Goal: Find specific page/section: Find specific page/section

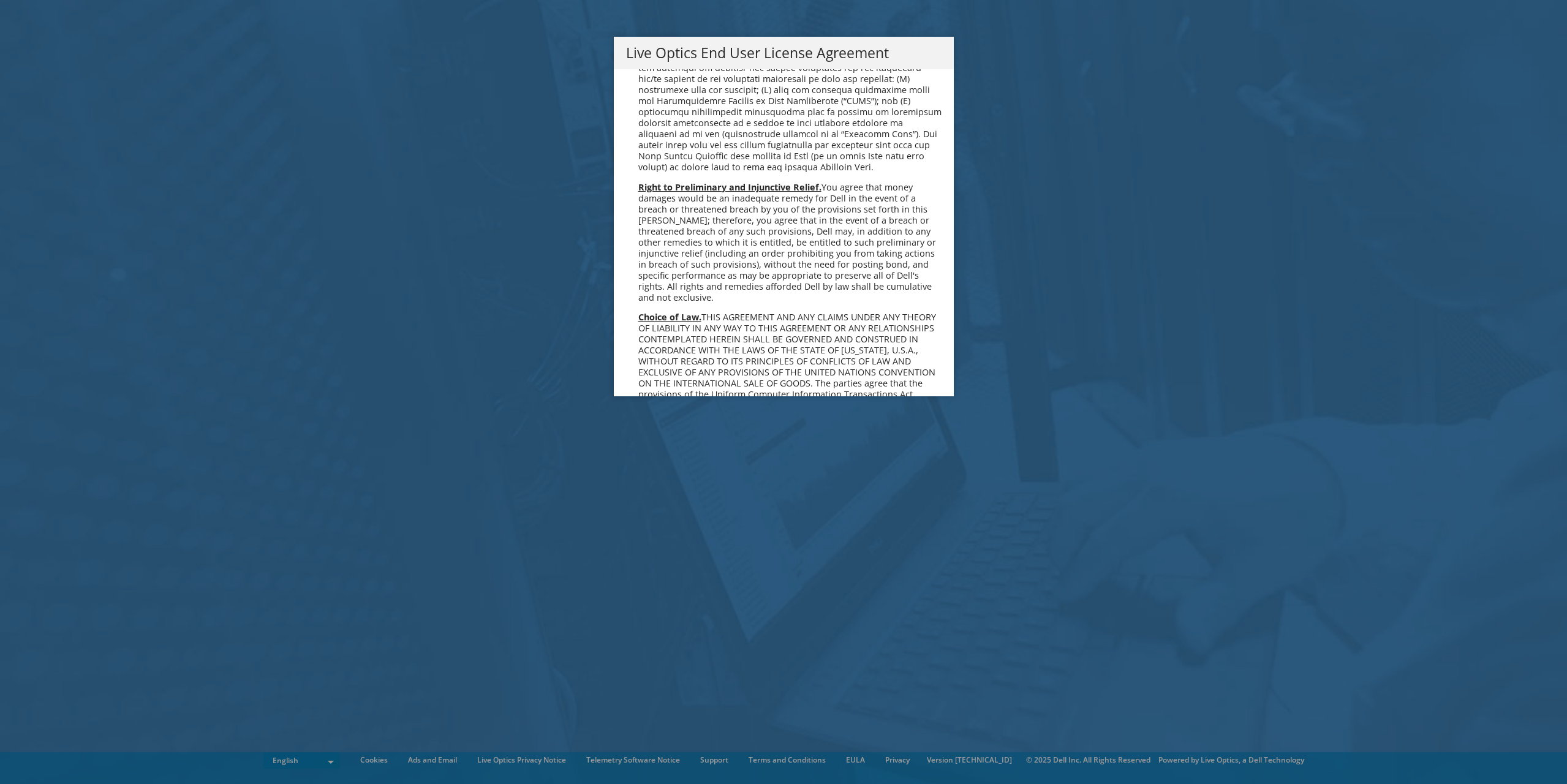
scroll to position [4631, 0]
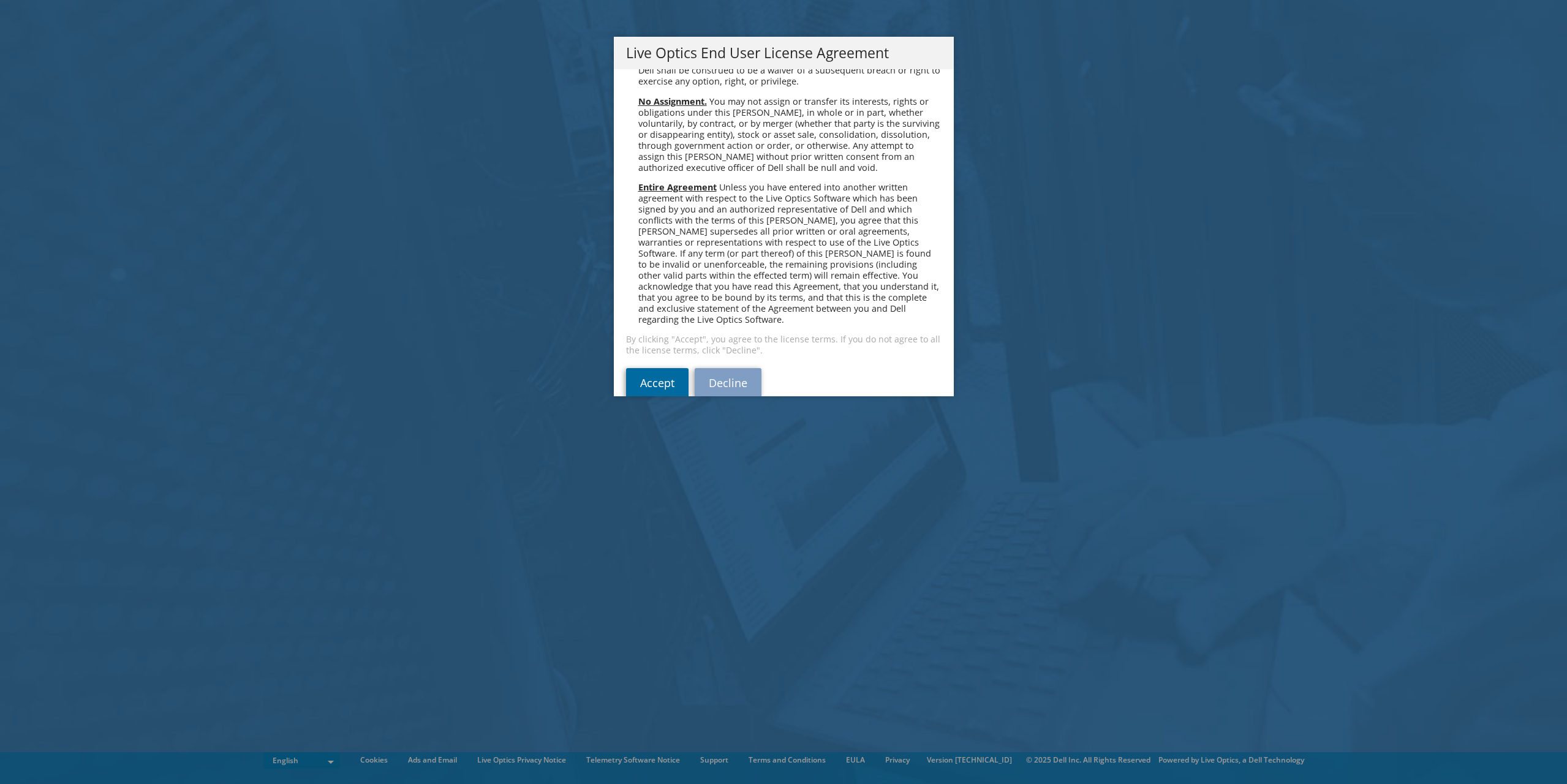
click at [667, 368] on link "Accept" at bounding box center [657, 383] width 62 height 30
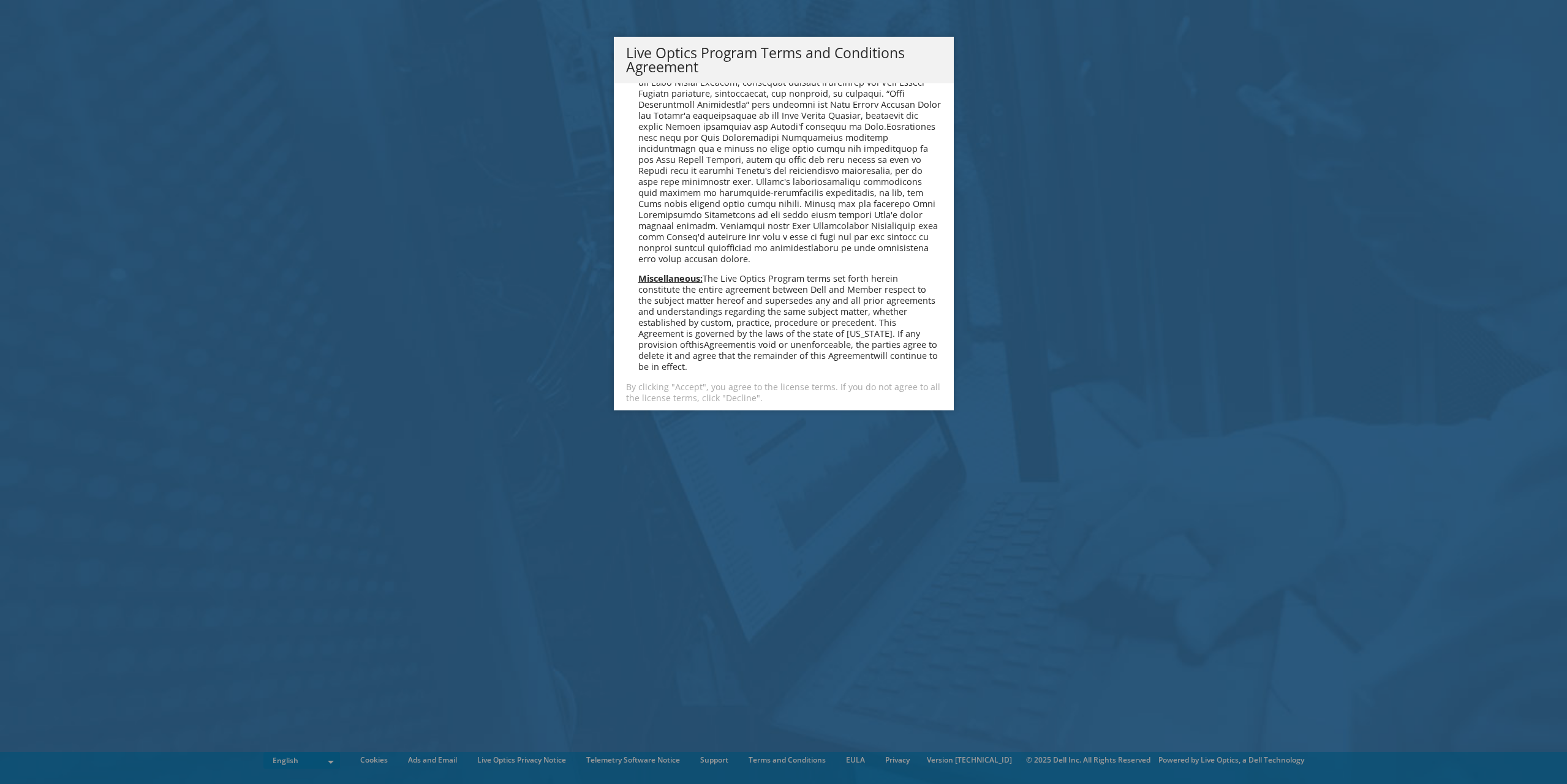
scroll to position [877, 0]
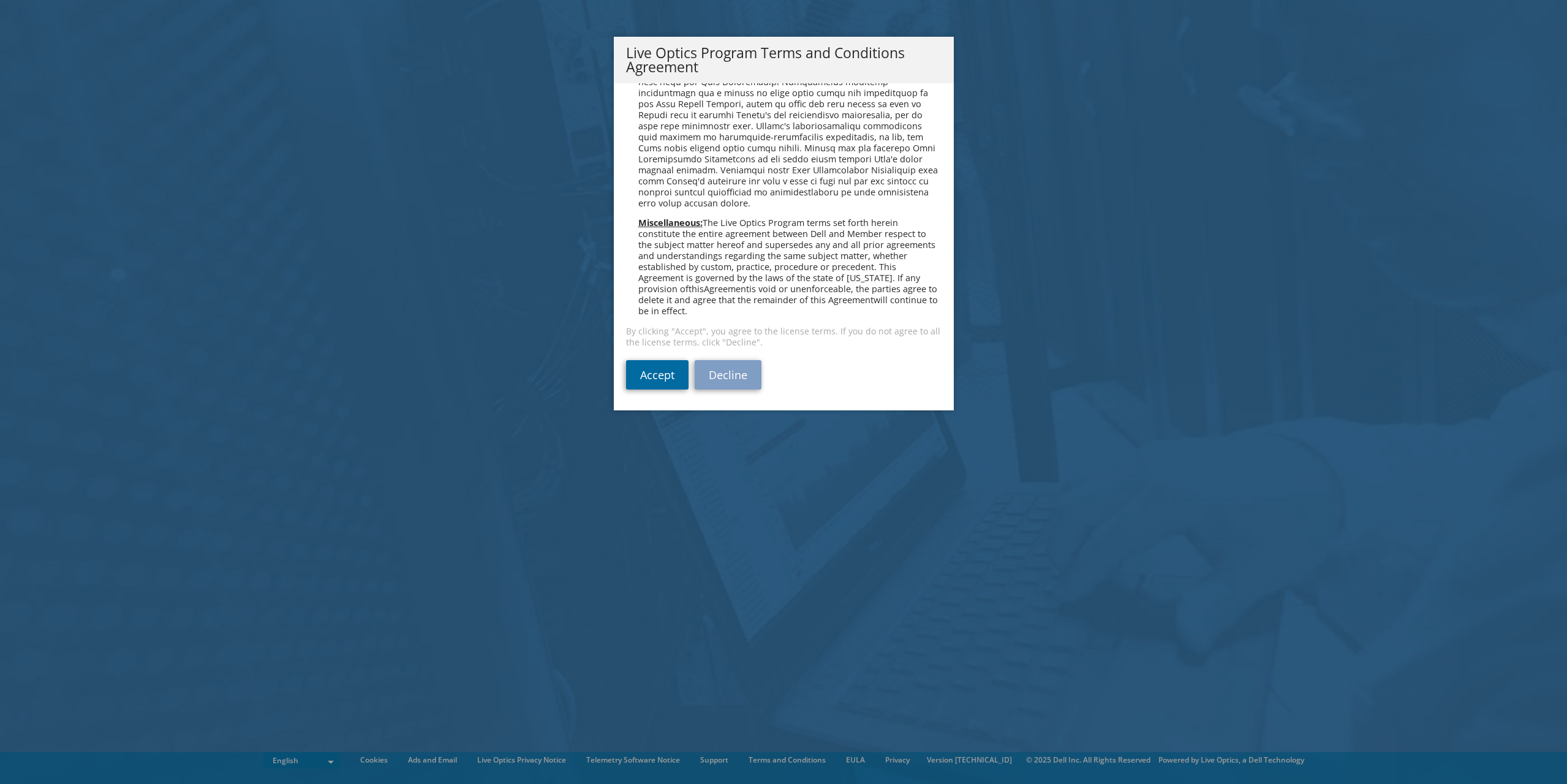
click at [667, 367] on link "Accept" at bounding box center [657, 375] width 62 height 30
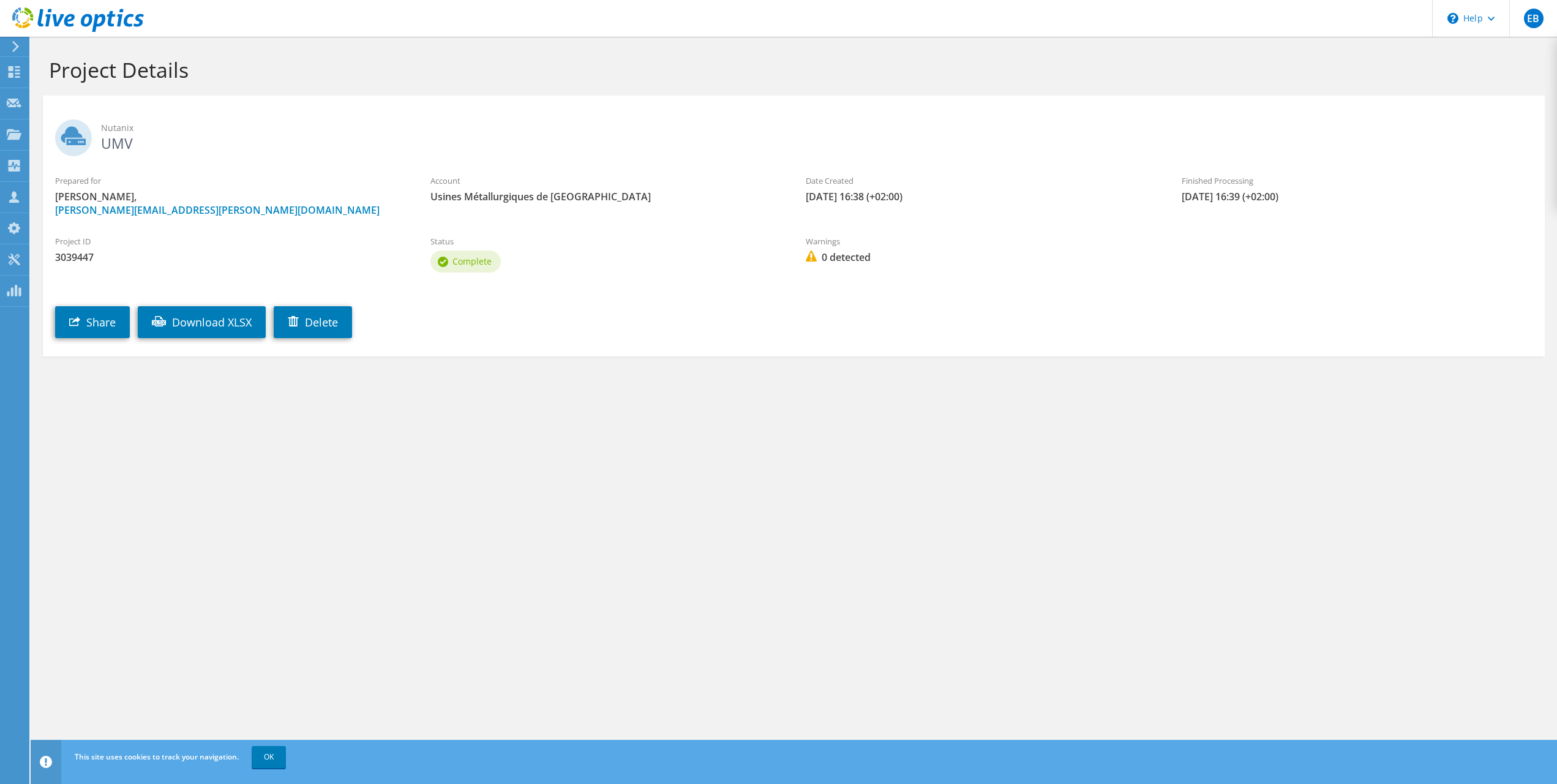
click at [362, 146] on h2 "Nutanix UMV" at bounding box center [794, 134] width 1478 height 30
click at [20, 76] on icon at bounding box center [14, 72] width 15 height 12
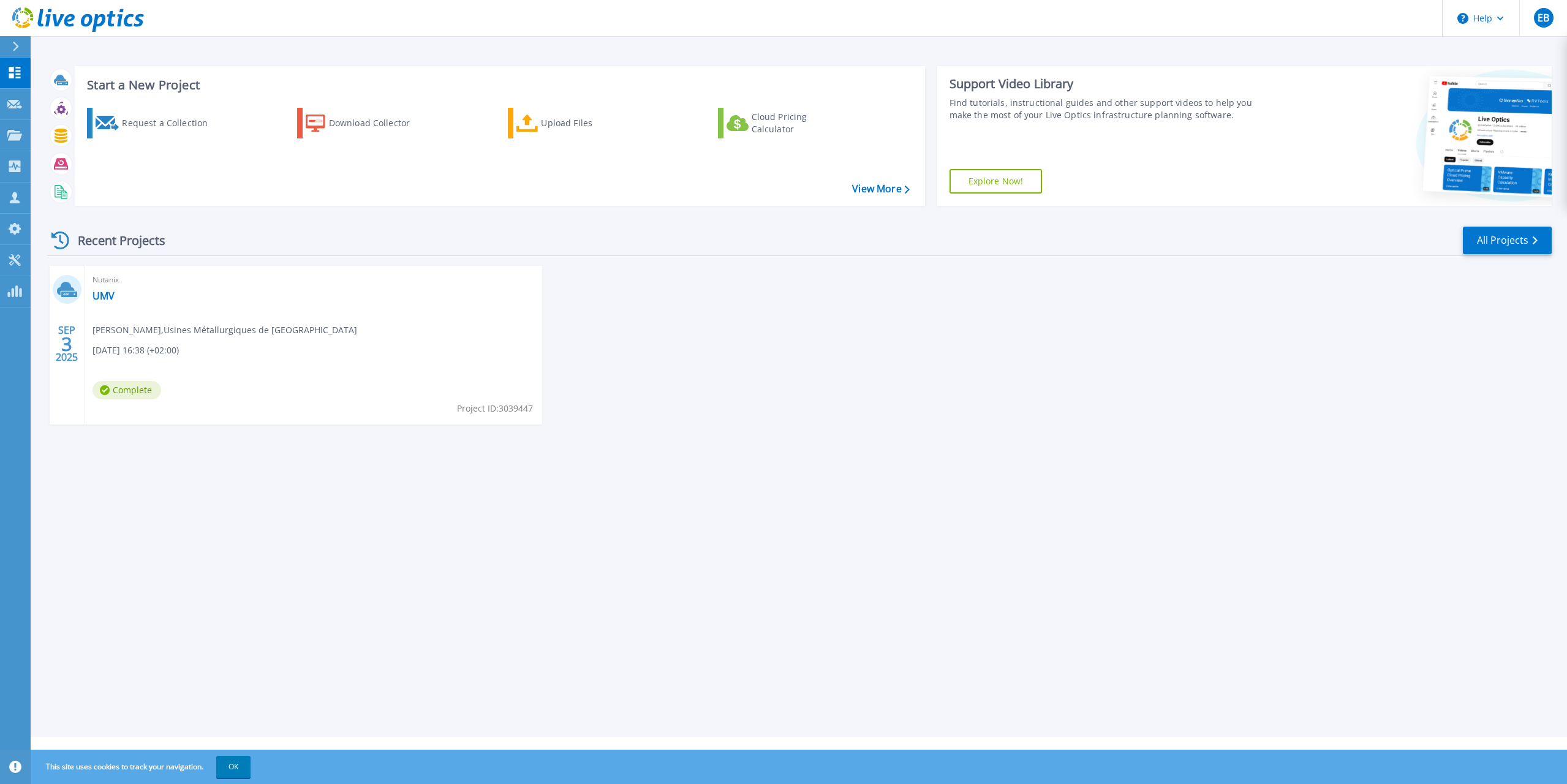
click at [254, 331] on span "Michel Züger , Usines Métallurgiques de Vallorbe" at bounding box center [225, 330] width 265 height 13
click at [95, 297] on link "UMV" at bounding box center [104, 296] width 22 height 13
